Goal: Ask a question

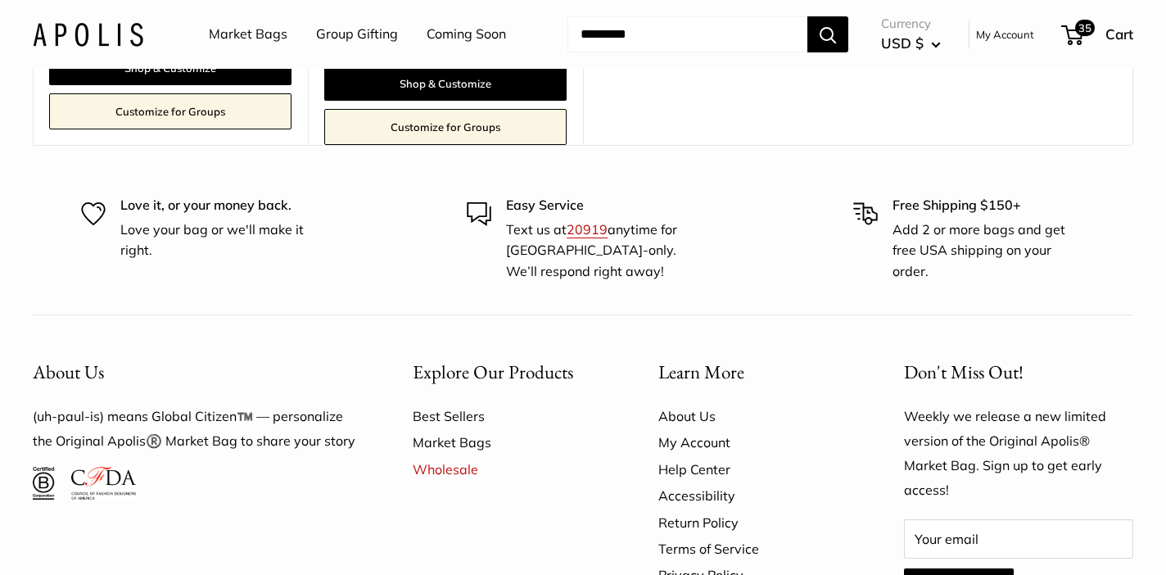
scroll to position [2250, 0]
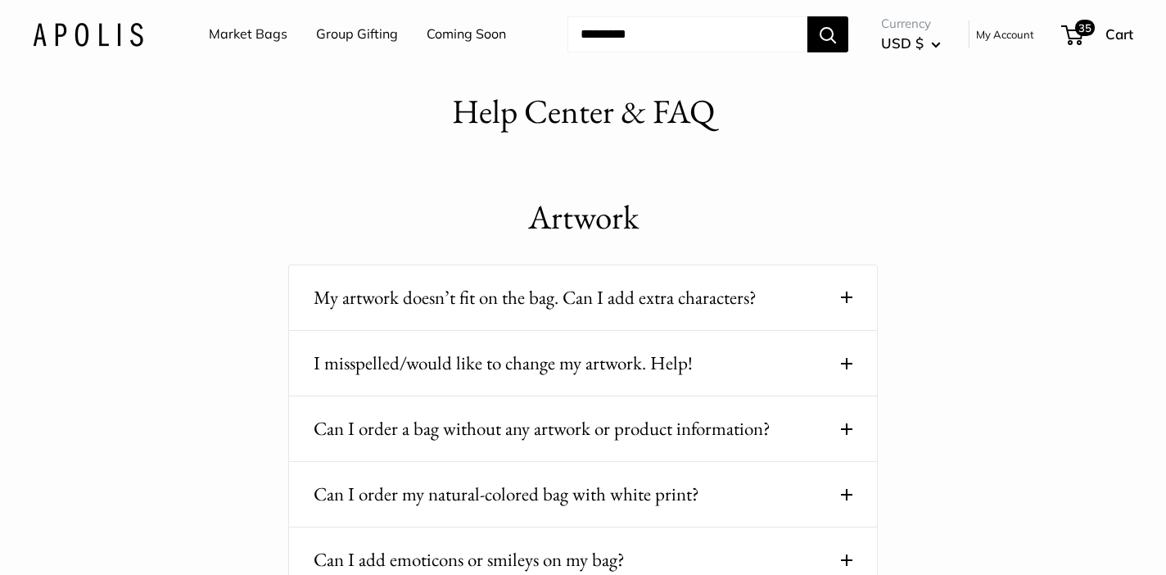
scroll to position [43, 0]
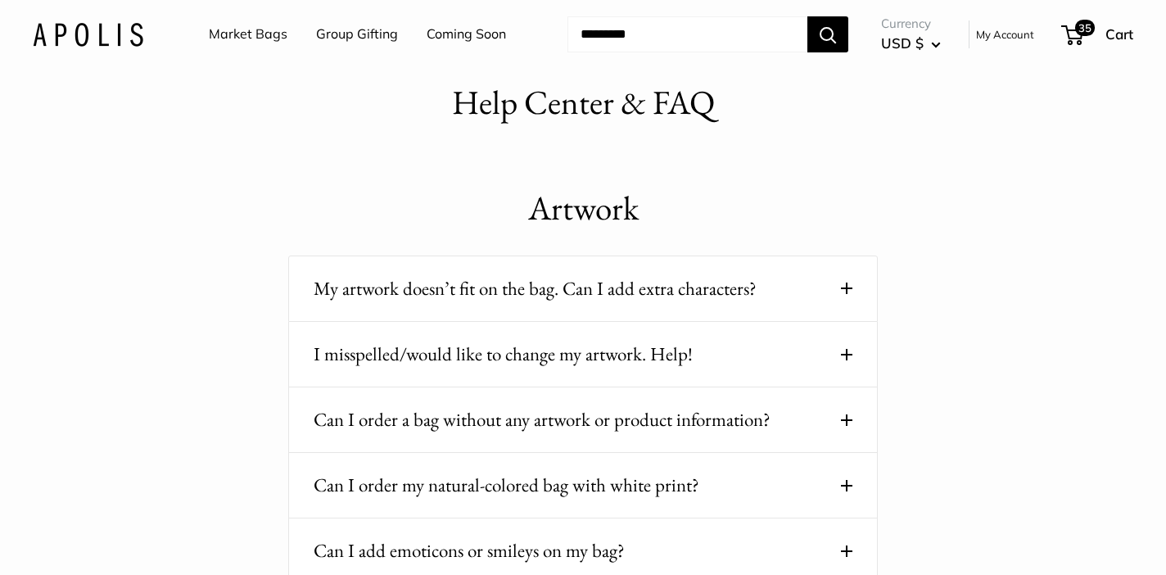
click at [777, 352] on button "I misspelled/would like to change my artwork. Help!" at bounding box center [583, 354] width 539 height 32
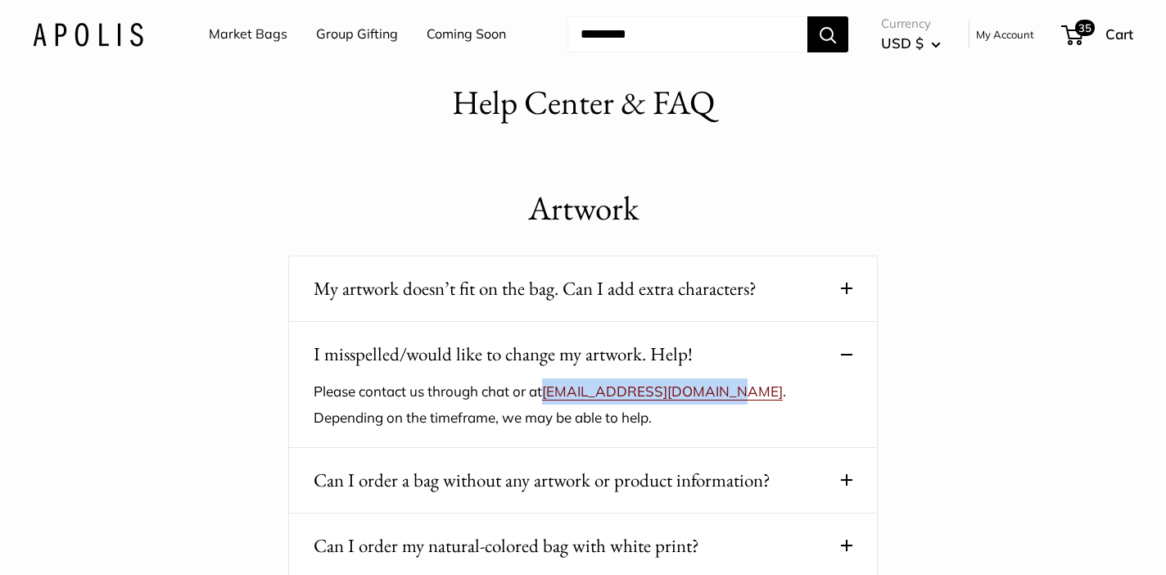
drag, startPoint x: 717, startPoint y: 395, endPoint x: 551, endPoint y: 390, distance: 166.3
click at [551, 390] on p "Please contact us through chat or at service@apolisglobal.com . Depending on th…" at bounding box center [571, 404] width 514 height 52
copy link "service@apolisglobal.com"
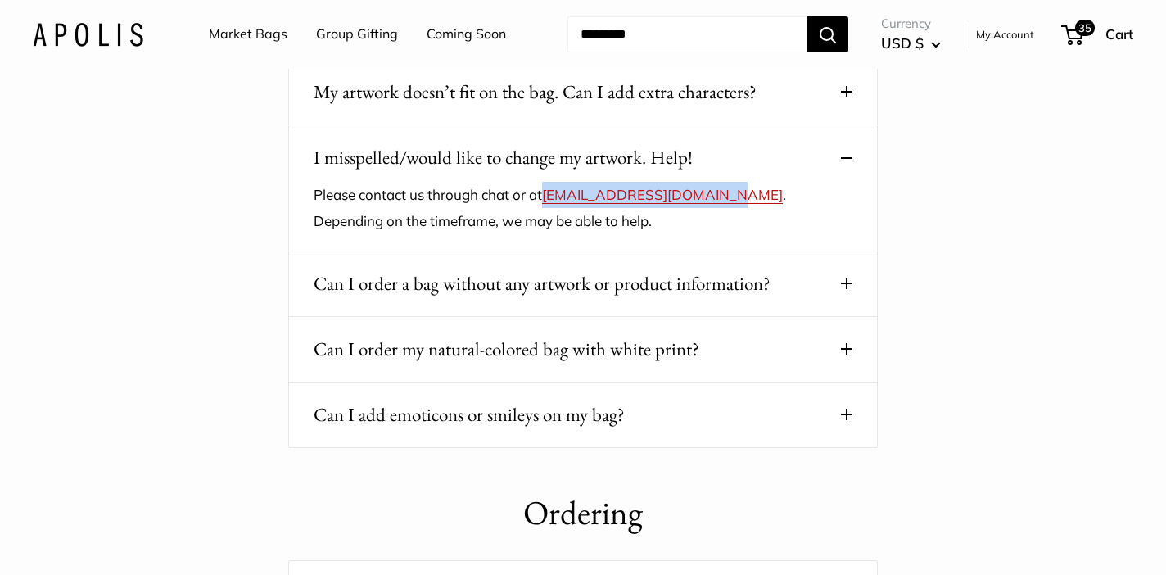
scroll to position [0, 0]
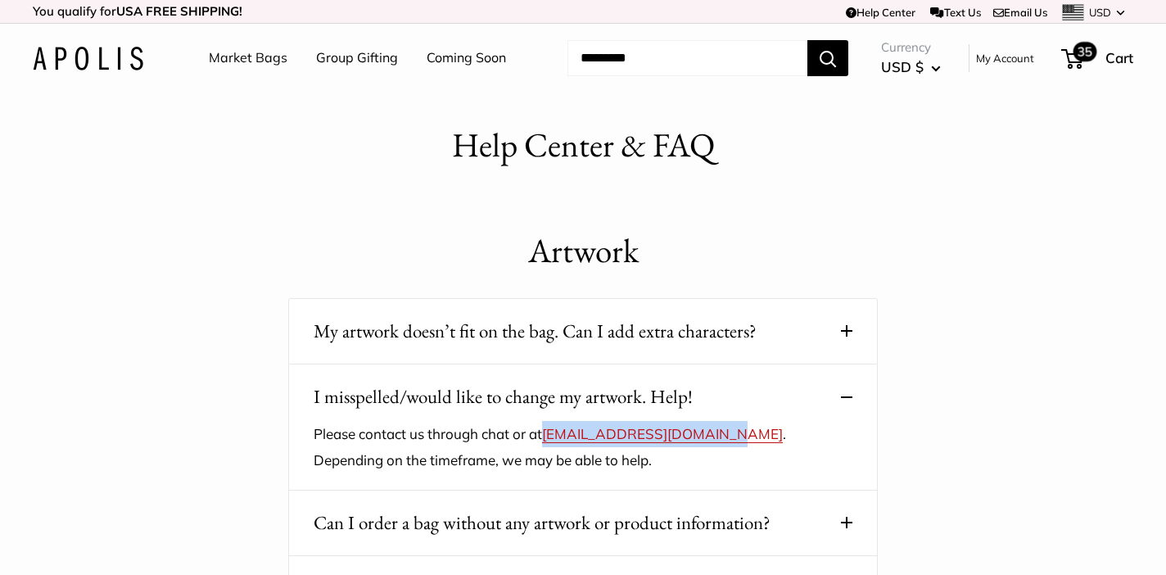
click at [1078, 58] on span "35" at bounding box center [1086, 52] width 24 height 20
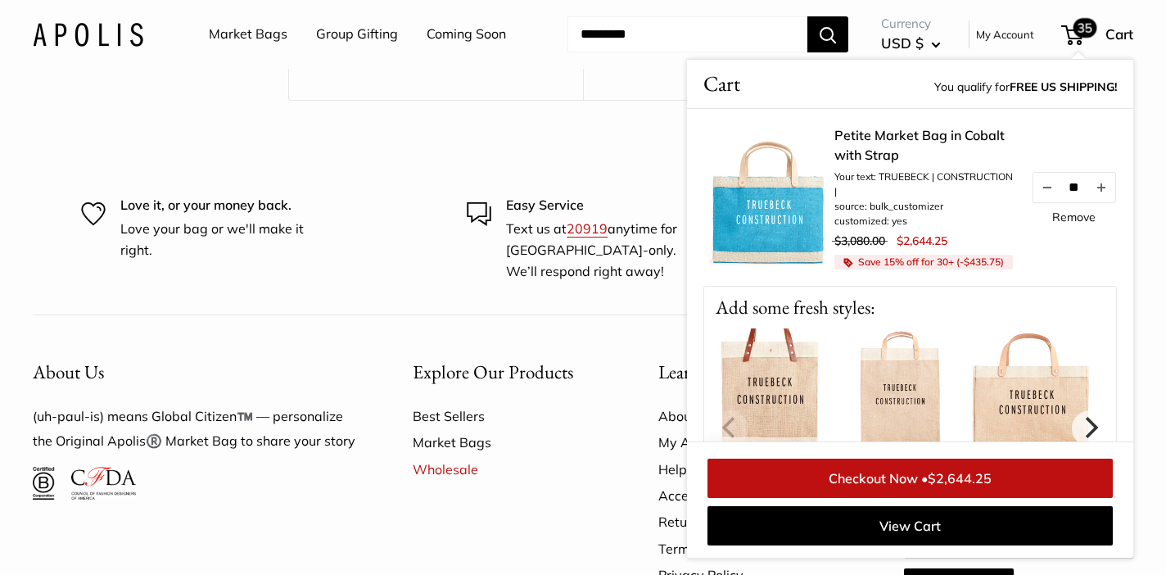
scroll to position [3122, 0]
